Goal: Transaction & Acquisition: Purchase product/service

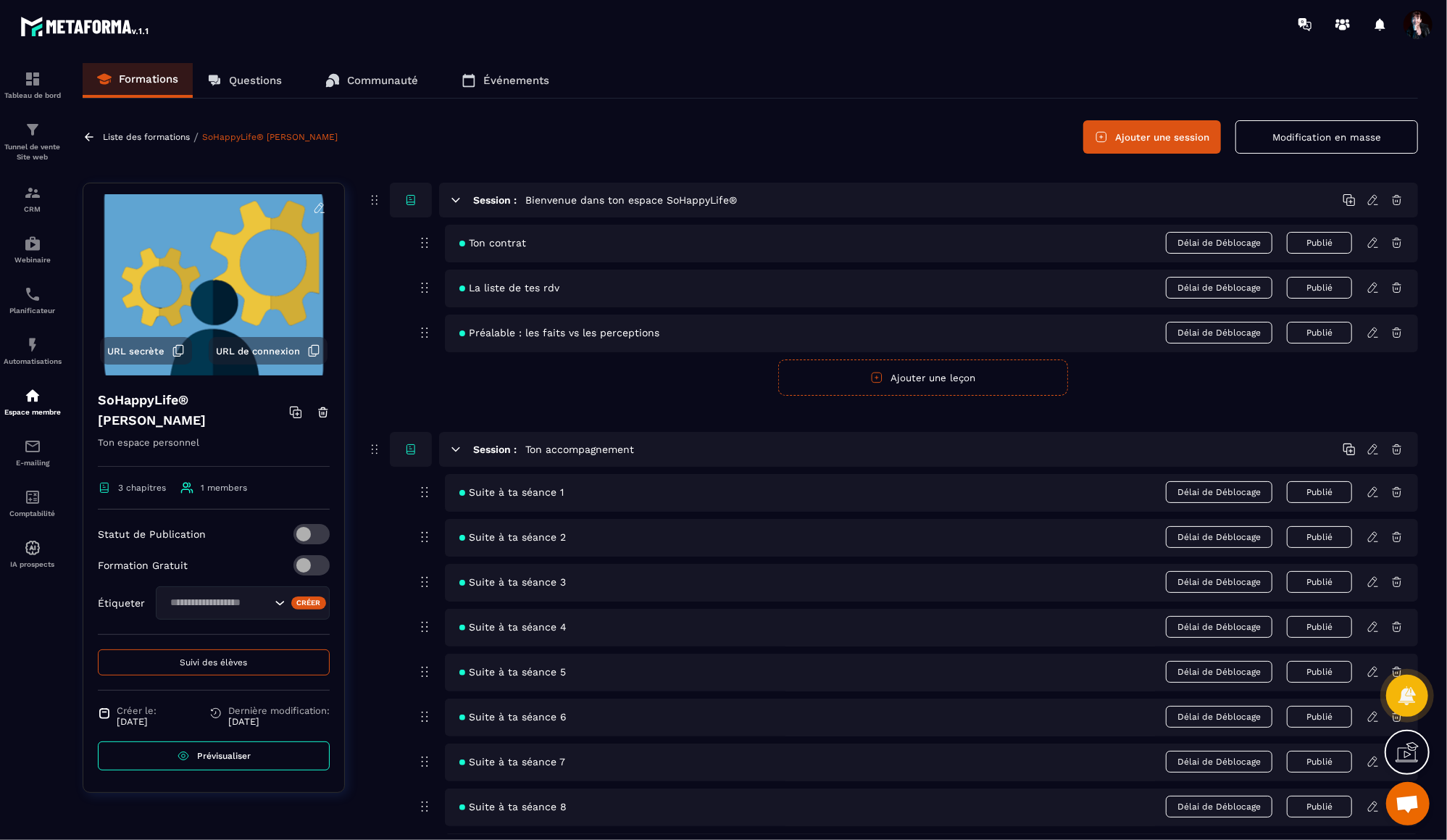
click at [123, 136] on p "Liste des formations" at bounding box center [146, 136] width 87 height 10
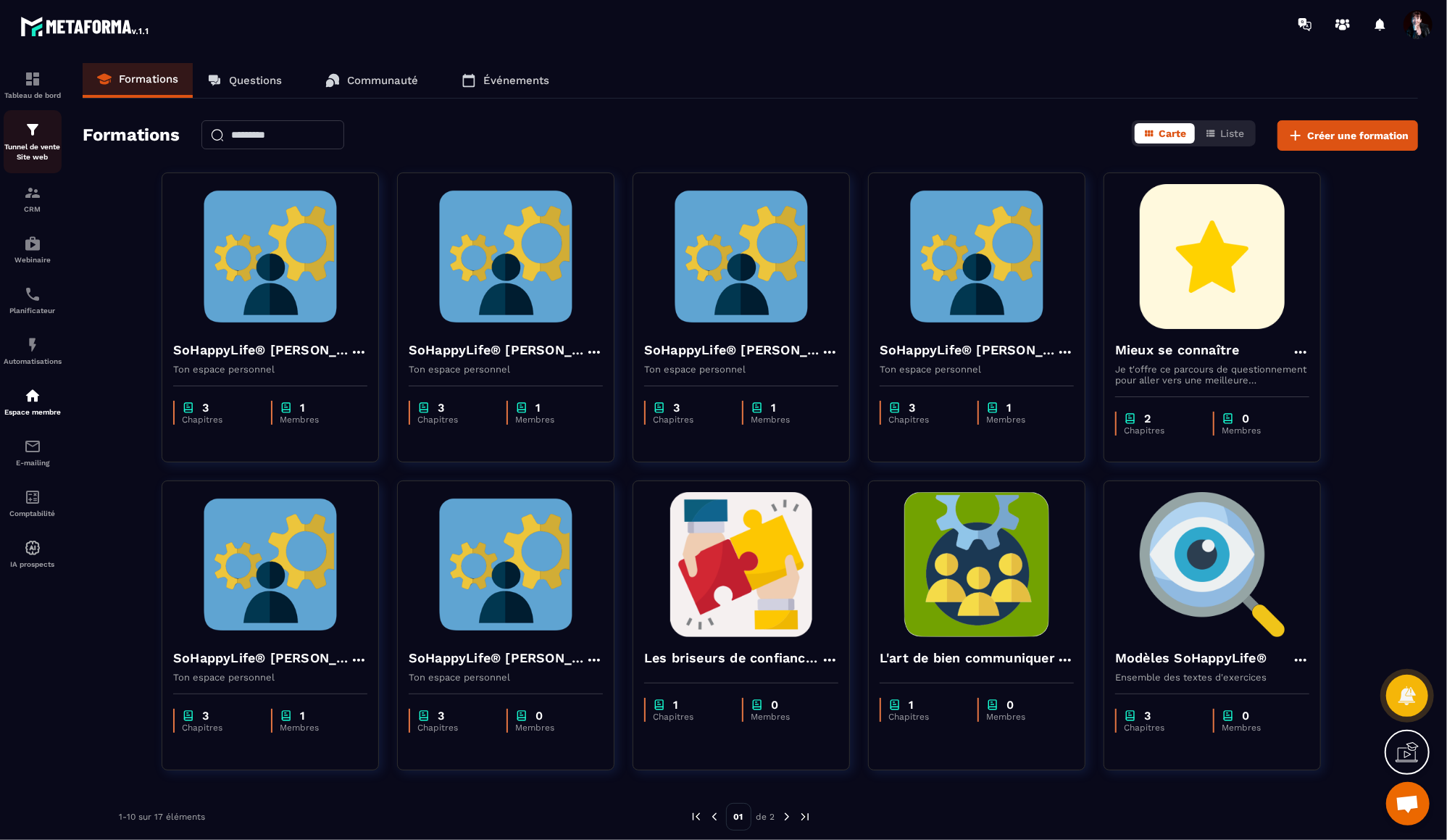
click at [30, 135] on img at bounding box center [32, 130] width 18 height 18
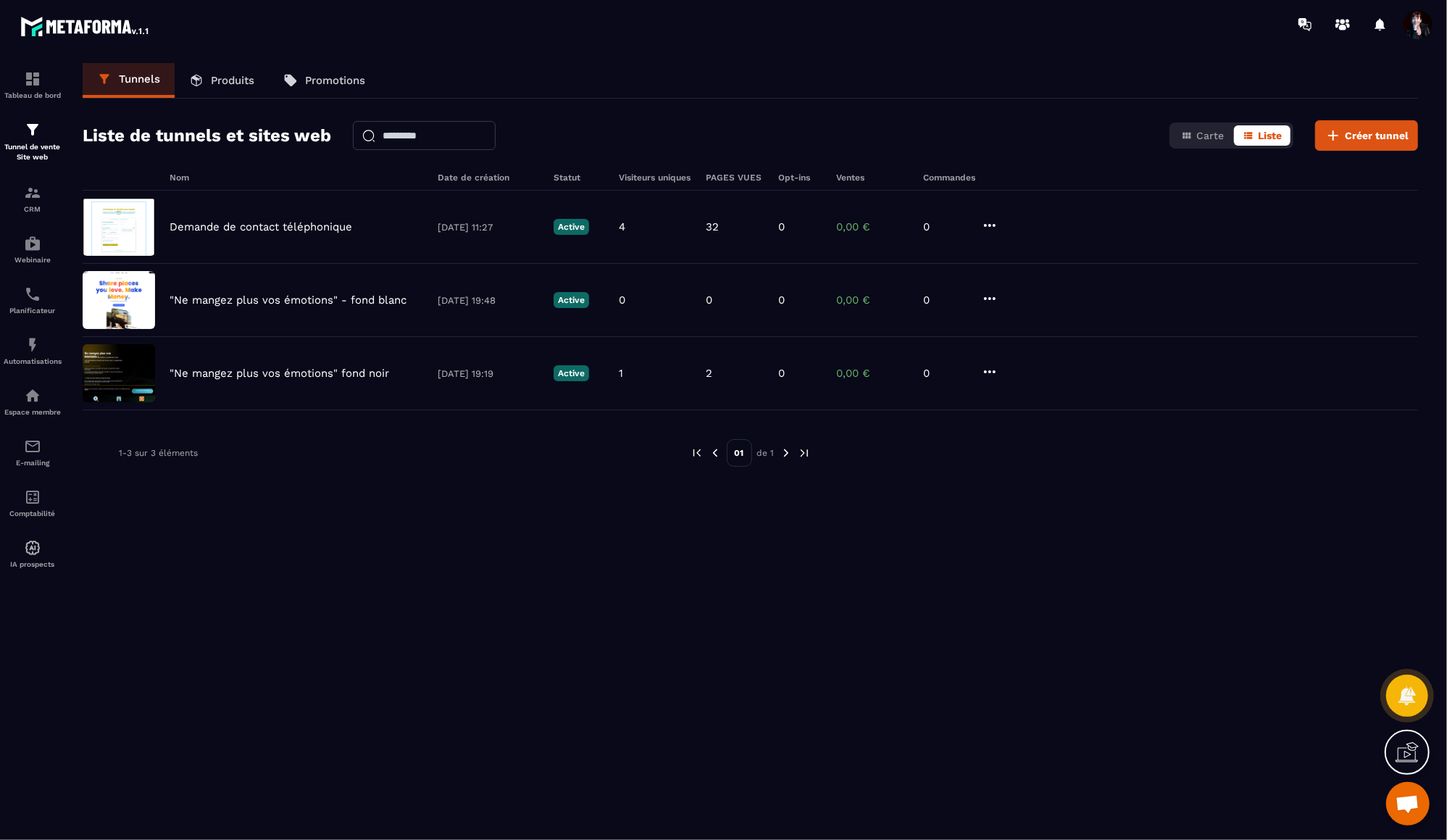
click at [238, 75] on p "Produits" at bounding box center [233, 81] width 44 height 13
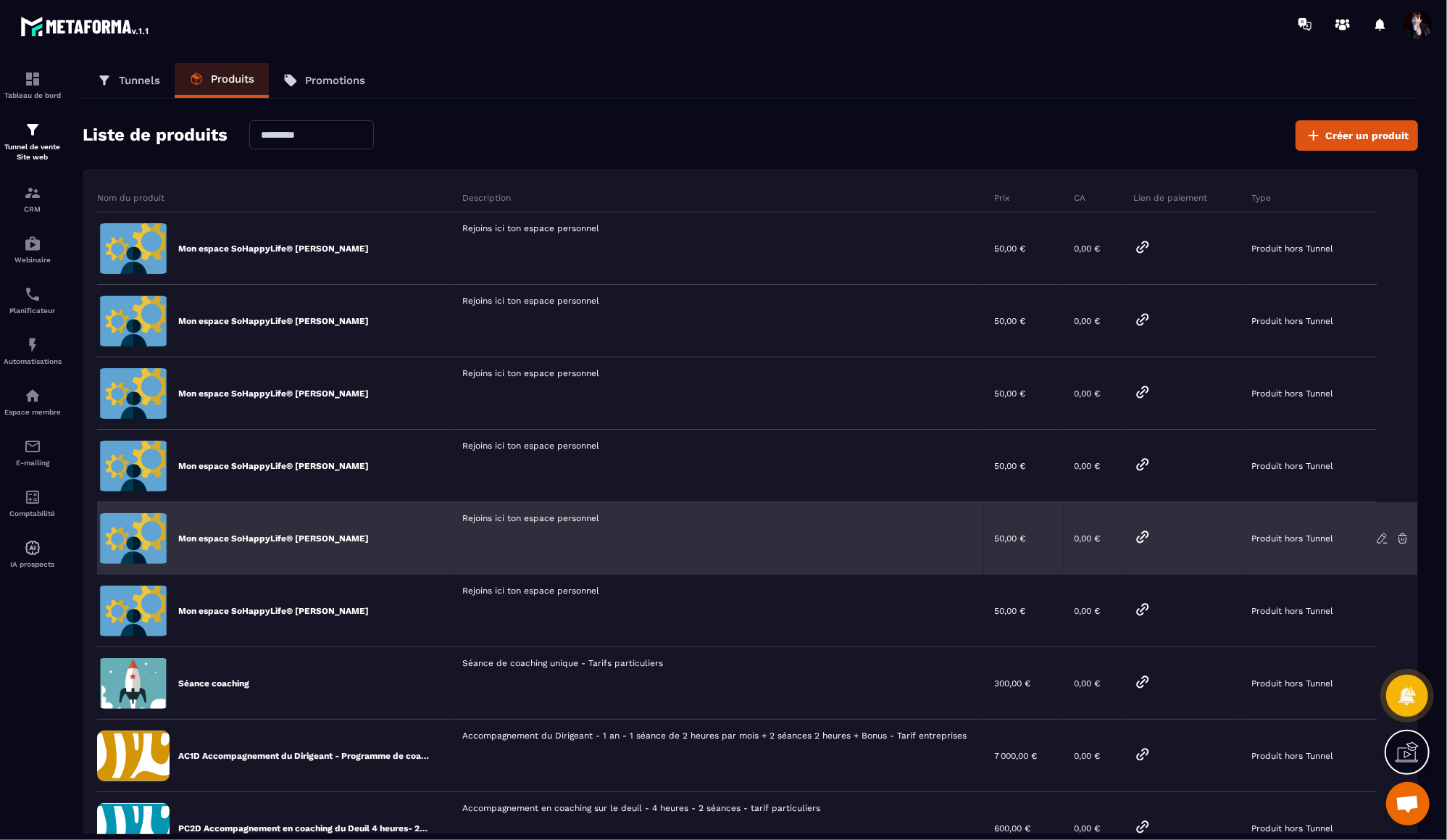
click at [1141, 535] on icon at bounding box center [1142, 536] width 11 height 11
